Goal: Find specific page/section: Find specific page/section

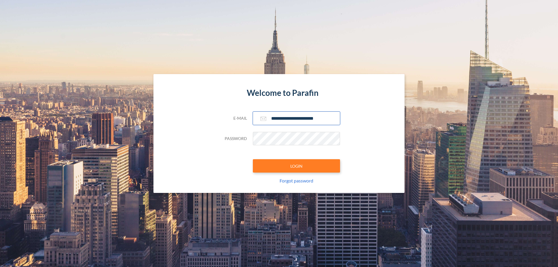
type input "**********"
click at [296, 166] on button "LOGIN" at bounding box center [296, 165] width 87 height 13
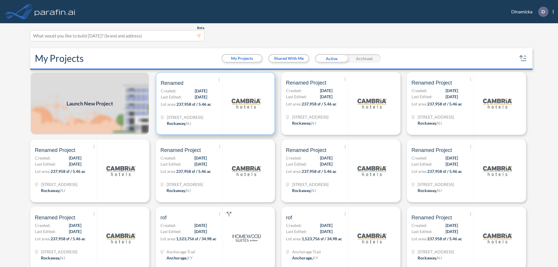
scroll to position [1, 0]
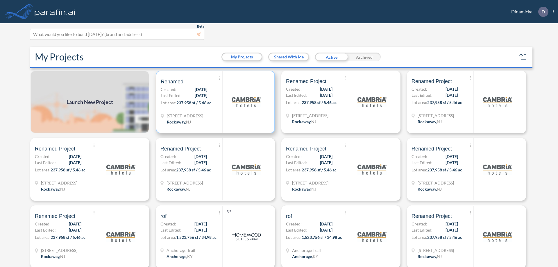
click at [214, 102] on p "Lot area: 237,958 sf / 5.46 ac" at bounding box center [192, 104] width 62 height 8
